Goal: Task Accomplishment & Management: Use online tool/utility

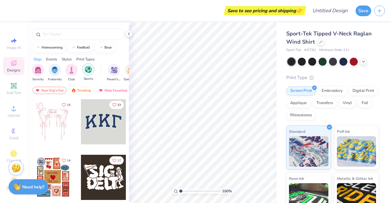
click at [89, 69] on img "filter for Sports" at bounding box center [88, 69] width 7 height 7
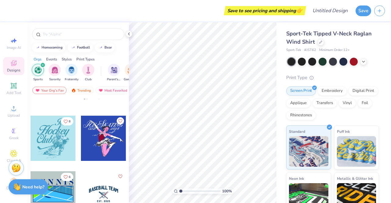
scroll to position [480, 0]
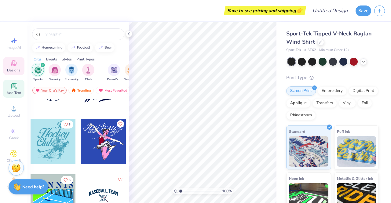
click at [12, 87] on icon at bounding box center [13, 85] width 5 height 5
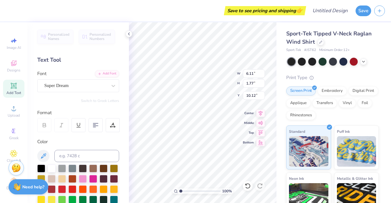
scroll to position [5, 1]
type textarea "T"
type textarea "MAGIC"
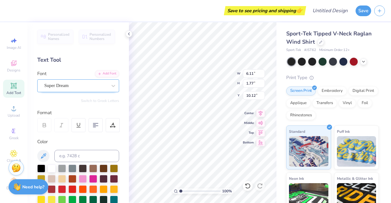
click at [80, 85] on div "Super Dream" at bounding box center [76, 85] width 64 height 9
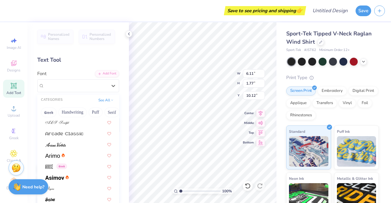
scroll to position [241, 0]
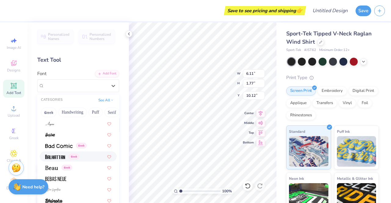
click at [52, 157] on img at bounding box center [55, 157] width 20 height 4
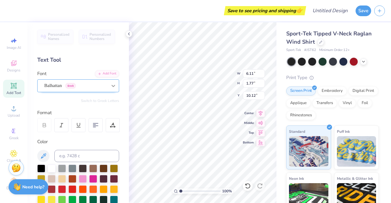
click at [110, 86] on icon at bounding box center [113, 86] width 6 height 6
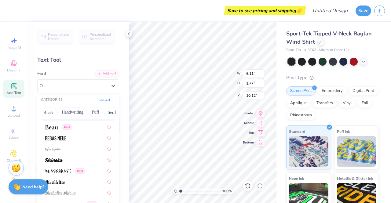
scroll to position [290, 0]
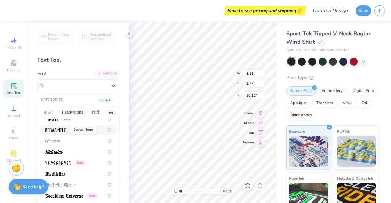
click at [57, 128] on img at bounding box center [55, 130] width 21 height 4
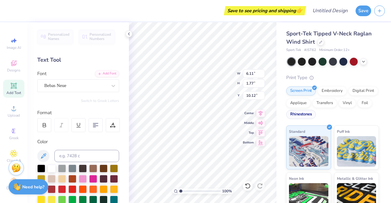
click at [315, 115] on div "Rhinestones" at bounding box center [301, 114] width 30 height 9
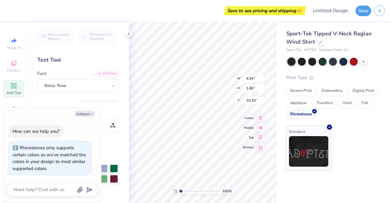
type input "4.54"
type input "1.80"
type input "10.10"
click at [354, 61] on div at bounding box center [353, 61] width 8 height 8
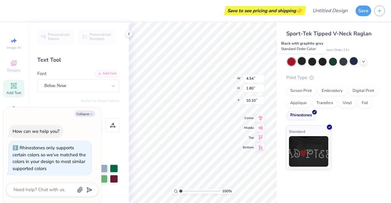
click at [301, 61] on div at bounding box center [301, 61] width 8 height 8
click at [310, 63] on div at bounding box center [312, 61] width 8 height 8
click at [106, 155] on div at bounding box center [78, 156] width 82 height 12
click at [103, 156] on div at bounding box center [78, 156] width 82 height 12
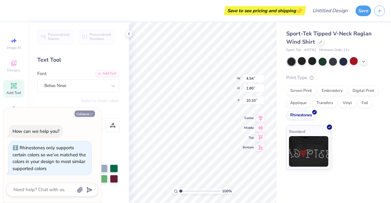
click at [87, 113] on button "Collapse" at bounding box center [84, 113] width 20 height 6
type textarea "x"
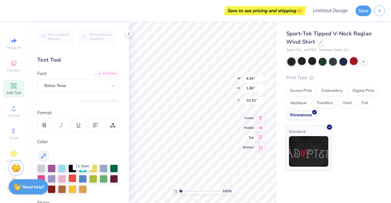
click at [76, 178] on div at bounding box center [72, 178] width 8 height 8
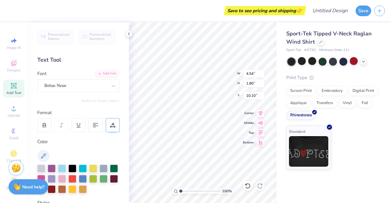
click at [115, 127] on icon at bounding box center [112, 124] width 5 height 5
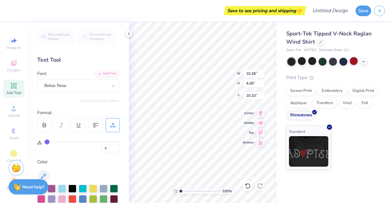
type input "10.28"
type input "4.09"
type input "1.84"
type input "8.38"
type input "3.33"
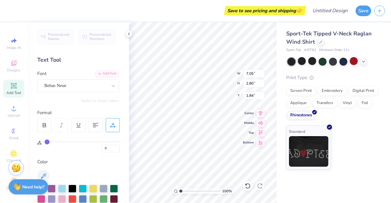
type input "7.05"
type input "2.80"
click at [51, 103] on div "Personalized Names Personalized Numbers Text Tool Add Font Font Bebas Neue Swit…" at bounding box center [77, 112] width 101 height 181
click at [75, 61] on div "Text Tool" at bounding box center [78, 60] width 82 height 8
click at [17, 91] on span "Add Text" at bounding box center [13, 92] width 15 height 5
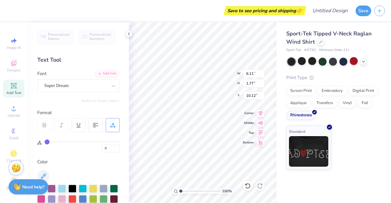
scroll to position [5, 1]
type textarea "T"
type textarea "Cheerleading"
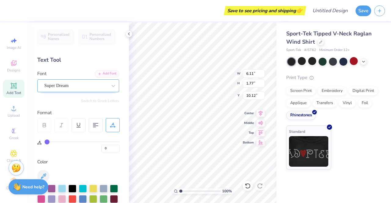
click at [88, 85] on div "Super Dream" at bounding box center [76, 85] width 64 height 9
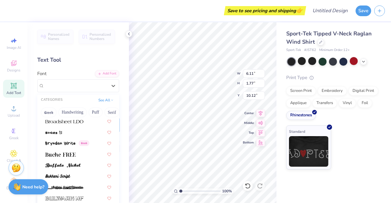
scroll to position [541, 0]
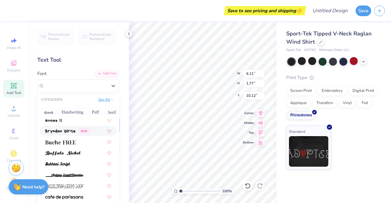
click at [105, 102] on div "See All" at bounding box center [105, 100] width 19 height 6
click at [102, 99] on button "See All" at bounding box center [105, 99] width 19 height 6
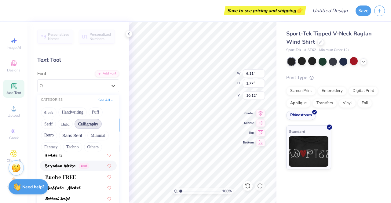
click at [84, 125] on button "Calligraphy" at bounding box center [87, 124] width 27 height 10
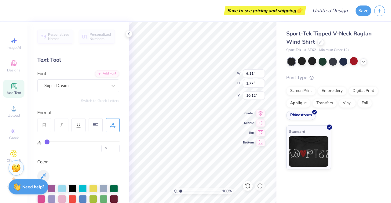
click at [117, 167] on div "Personalized Names Personalized Numbers Text Tool Add Font Font Super Dream Swi…" at bounding box center [77, 112] width 101 height 181
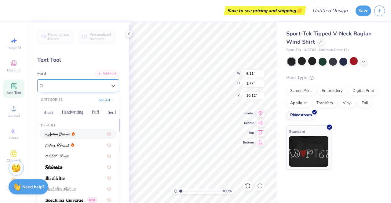
click at [81, 89] on div "Super Dream" at bounding box center [76, 85] width 64 height 9
click at [98, 100] on button "See All" at bounding box center [105, 99] width 19 height 6
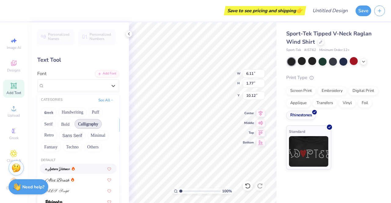
click at [89, 123] on button "Calligraphy" at bounding box center [87, 124] width 27 height 10
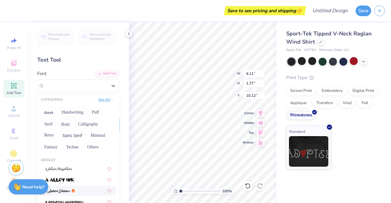
click at [103, 100] on button "See All" at bounding box center [105, 99] width 19 height 6
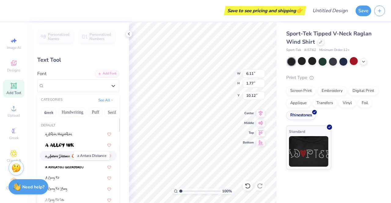
click at [60, 157] on img at bounding box center [57, 156] width 25 height 4
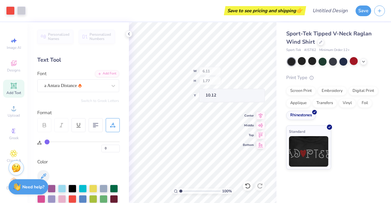
click at [353, 176] on div "Sport-Tek Tipped V-Neck Raglan Wind Shirt Sport-Tek # JST62 Minimum Order: 12 +…" at bounding box center [333, 112] width 114 height 181
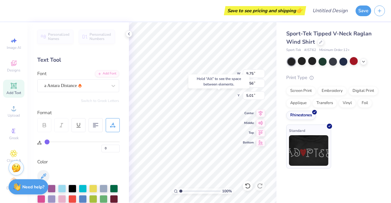
type input "5.01"
click at [74, 108] on div "Personalized Names Personalized Numbers Text Tool Add Font Font a Antara Distan…" at bounding box center [77, 112] width 101 height 181
click at [16, 92] on span "Add Text" at bounding box center [13, 92] width 15 height 5
type input "6.11"
type input "1.77"
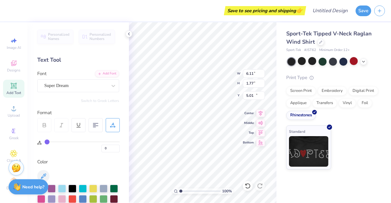
type input "10.12"
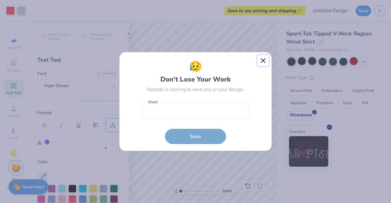
click at [260, 62] on button "Close" at bounding box center [263, 61] width 12 height 12
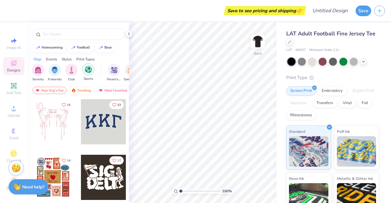
click at [90, 71] on img "filter for Sports" at bounding box center [88, 69] width 7 height 7
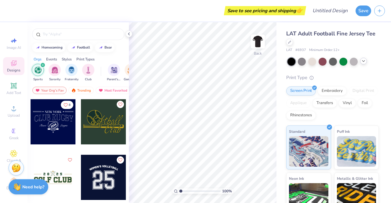
click at [363, 60] on icon at bounding box center [363, 61] width 5 height 5
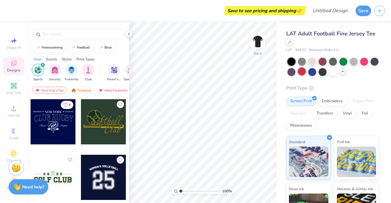
click at [305, 71] on div at bounding box center [301, 71] width 8 height 8
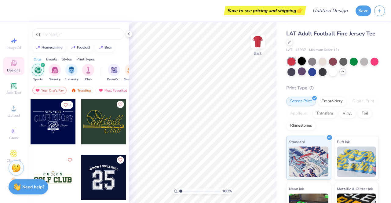
click at [301, 61] on div at bounding box center [301, 61] width 8 height 8
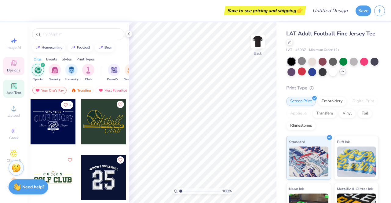
click at [12, 92] on span "Add Text" at bounding box center [13, 92] width 15 height 5
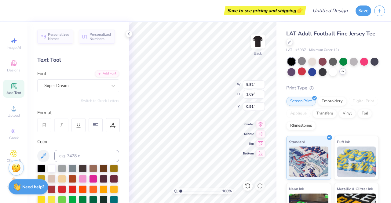
scroll to position [5, 1]
type input "5.79"
type input "1.68"
type input "1.27"
type textarea "T"
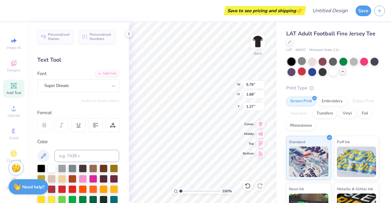
scroll to position [5, 1]
type textarea "MAGIC"
click at [71, 88] on div "Super Dream" at bounding box center [76, 85] width 64 height 9
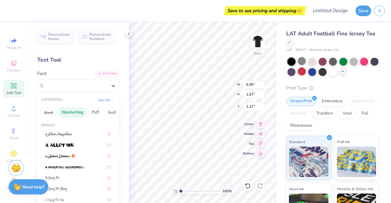
click at [72, 111] on button "Handwriting" at bounding box center [72, 112] width 28 height 10
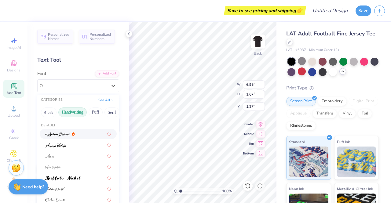
click at [71, 133] on div at bounding box center [60, 134] width 30 height 6
click at [71, 86] on div "a Antara Distance" at bounding box center [76, 85] width 64 height 9
click at [49, 166] on img at bounding box center [53, 167] width 16 height 4
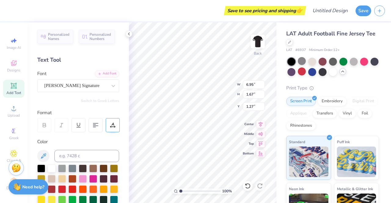
type textarea "M"
type textarea "Magic"
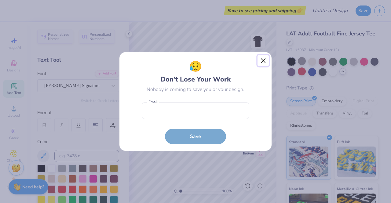
click at [262, 62] on button "Close" at bounding box center [263, 61] width 12 height 12
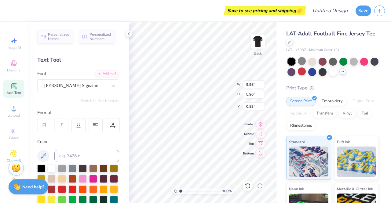
type input "9.98"
type input "5.90"
type input "0.53"
click at [315, 123] on div "Rhinestones" at bounding box center [301, 124] width 30 height 9
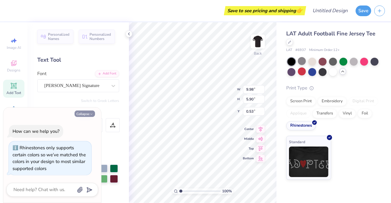
click at [83, 115] on button "Collapse" at bounding box center [84, 113] width 20 height 6
type textarea "x"
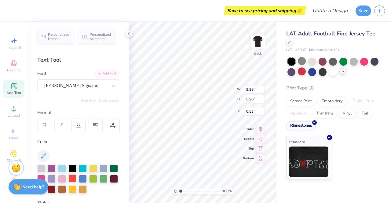
click at [76, 182] on div at bounding box center [72, 178] width 8 height 8
click at [15, 86] on icon at bounding box center [13, 85] width 7 height 7
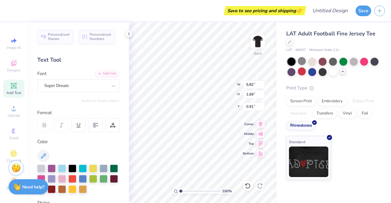
type textarea "T"
type textarea "28"
click at [61, 87] on div "Super Dream" at bounding box center [76, 85] width 64 height 9
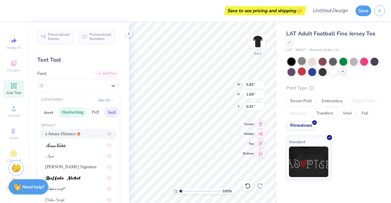
click at [109, 114] on button "Serif" at bounding box center [111, 112] width 15 height 10
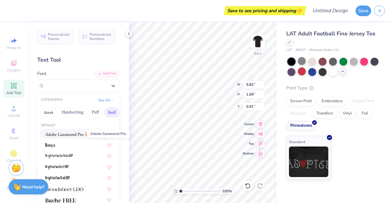
click at [70, 134] on img at bounding box center [64, 134] width 38 height 4
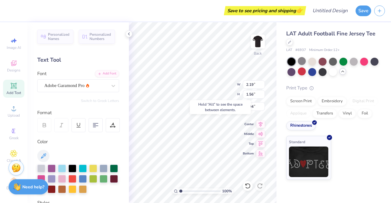
type input "2.19"
type input "1.56"
type input "9.94"
type input "6.96"
type input "4.96"
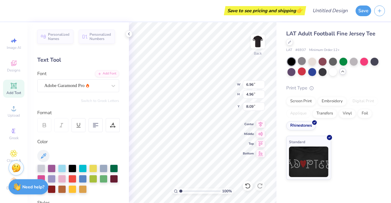
type input "8.09"
type input "9.98"
type input "5.90"
type input "2.58"
click at [333, 146] on div "Standard" at bounding box center [332, 158] width 92 height 44
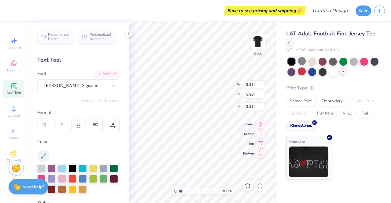
click at [359, 161] on div "Standard" at bounding box center [332, 158] width 92 height 44
